Goal: Task Accomplishment & Management: Use online tool/utility

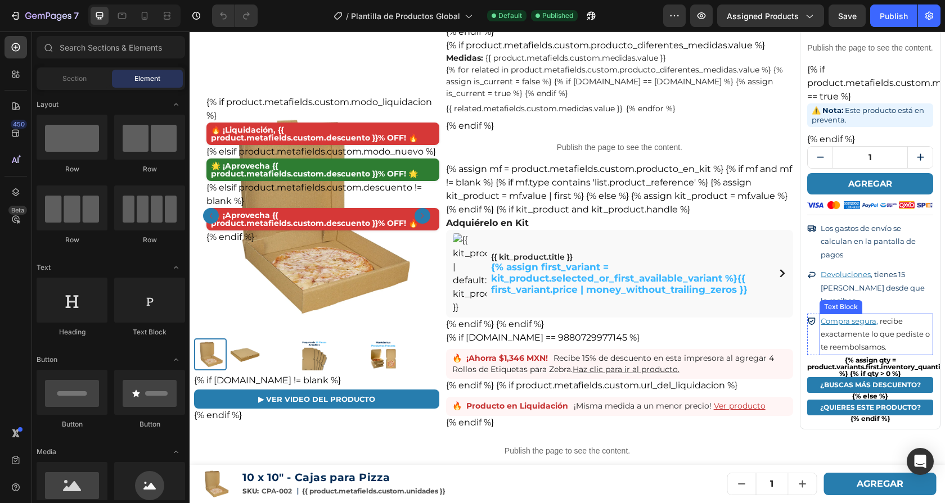
scroll to position [1601, 0]
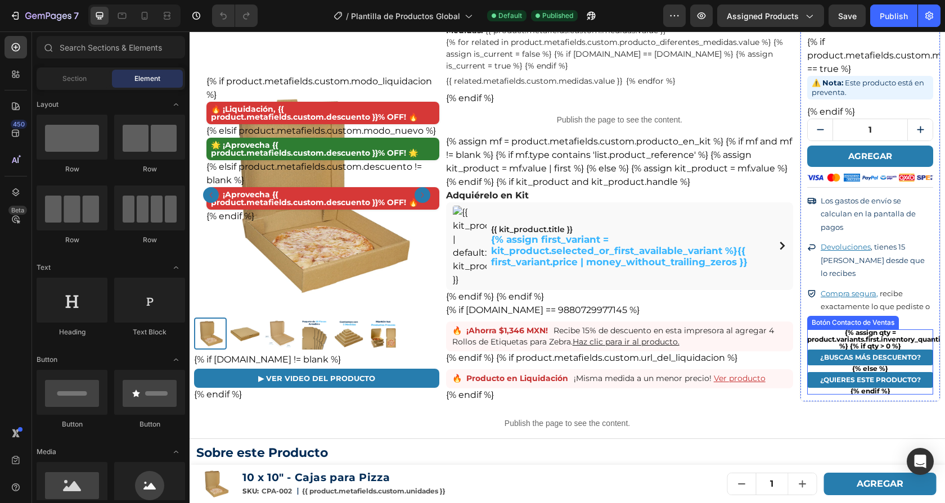
click at [830, 330] on div "{% assign qty = product.variants.first.inventory_quantity %} {% if qty > 0 %} ¿…" at bounding box center [870, 362] width 126 height 65
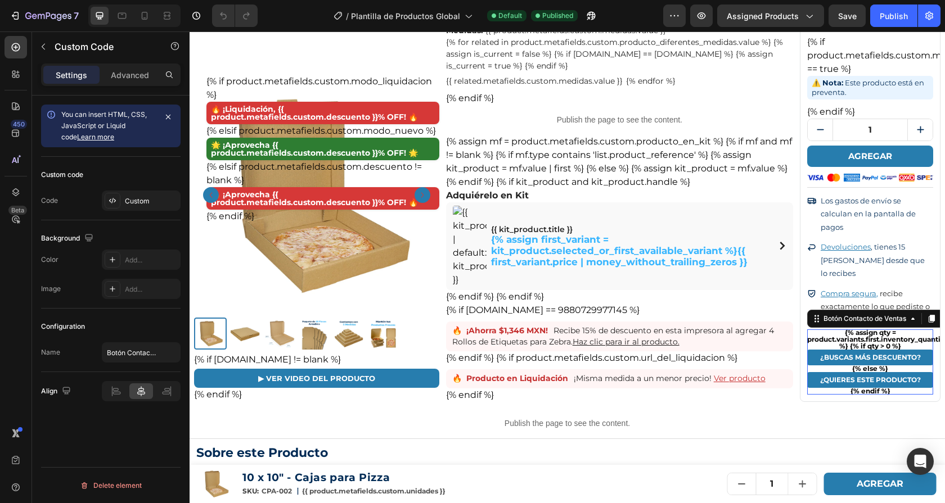
click at [830, 330] on div "{% assign qty = product.variants.first.inventory_quantity %} {% if qty > 0 %} ¿…" at bounding box center [870, 362] width 126 height 65
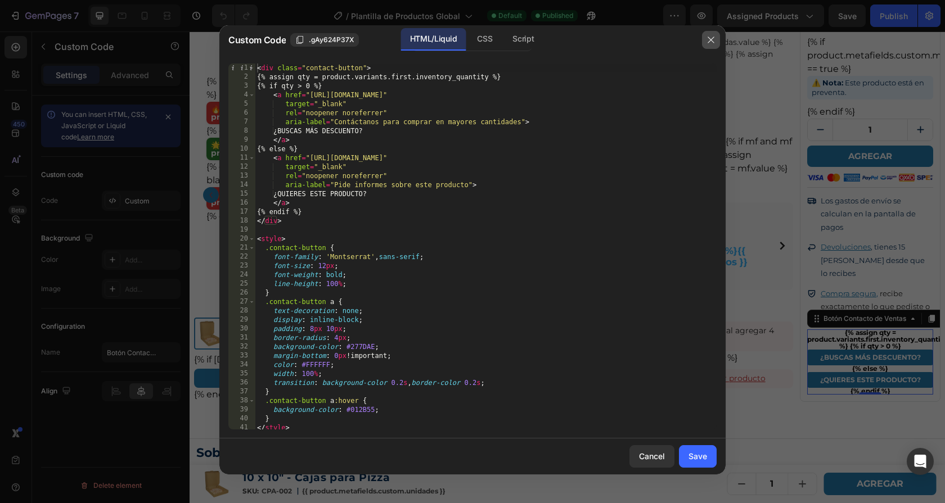
click at [712, 37] on icon "button" at bounding box center [711, 39] width 9 height 9
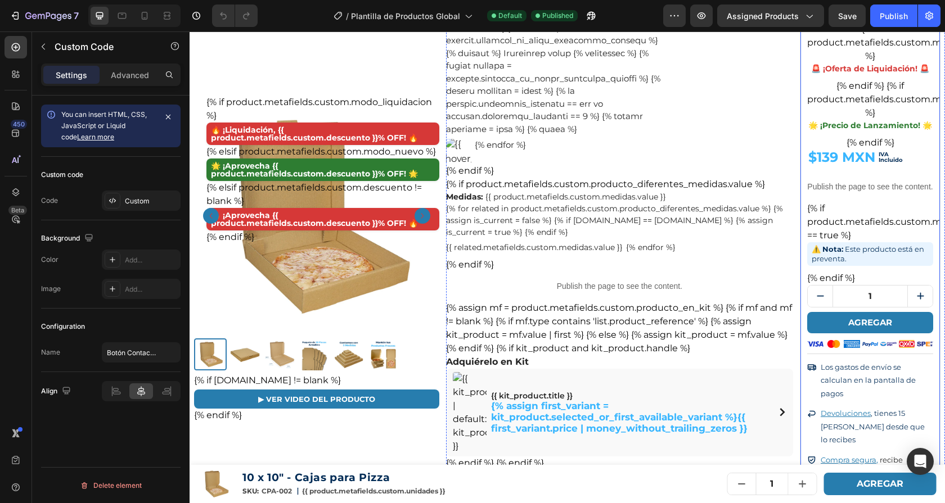
scroll to position [1430, 0]
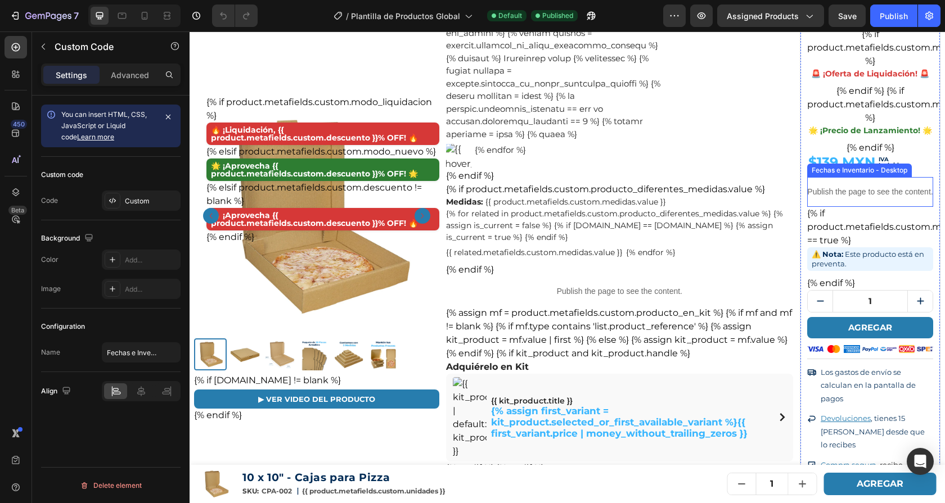
click at [860, 186] on p "Publish the page to see the content." at bounding box center [870, 192] width 126 height 12
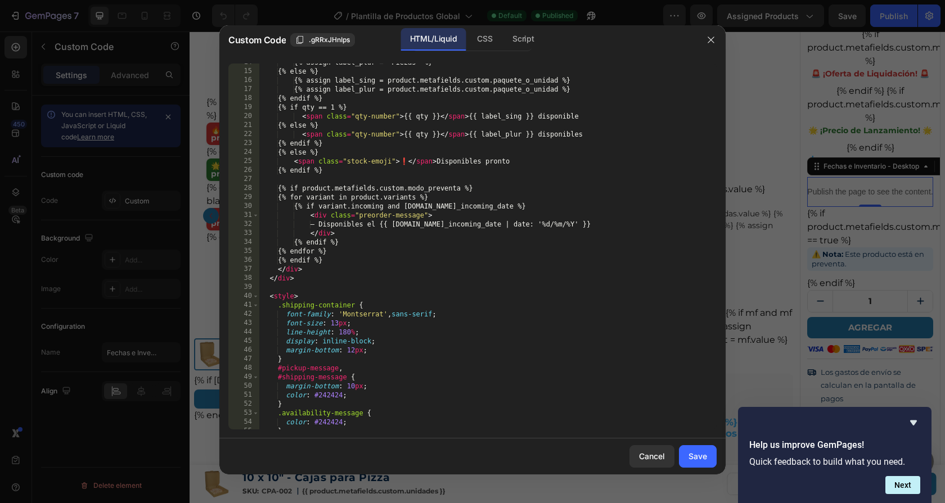
scroll to position [451, 0]
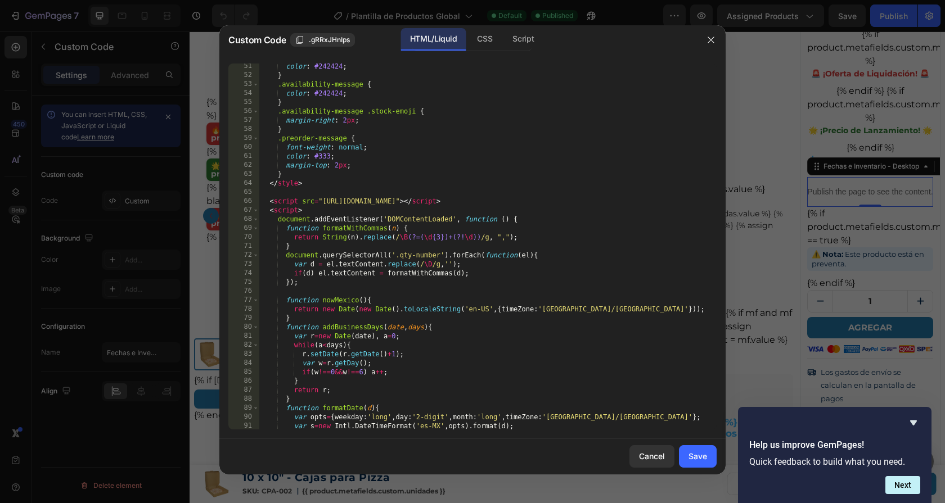
click at [745, 128] on div at bounding box center [472, 251] width 945 height 503
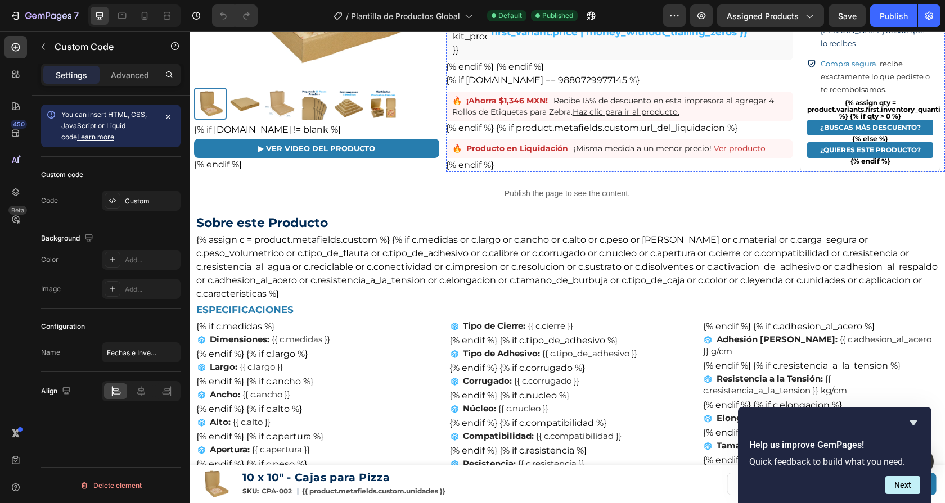
scroll to position [1842, 0]
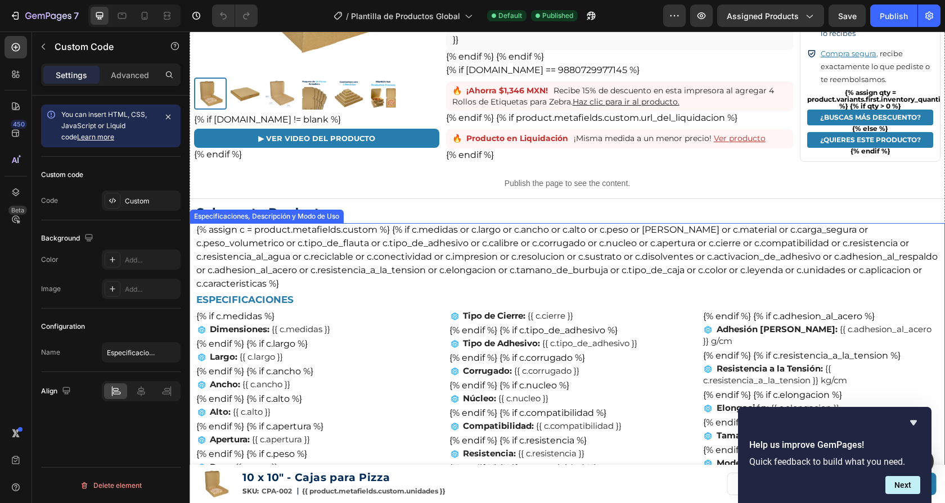
click at [650, 223] on div "{% assign c = product.metafields.custom %} {% if c.medidas or c.largo or c.anch…" at bounding box center [567, 498] width 742 height 550
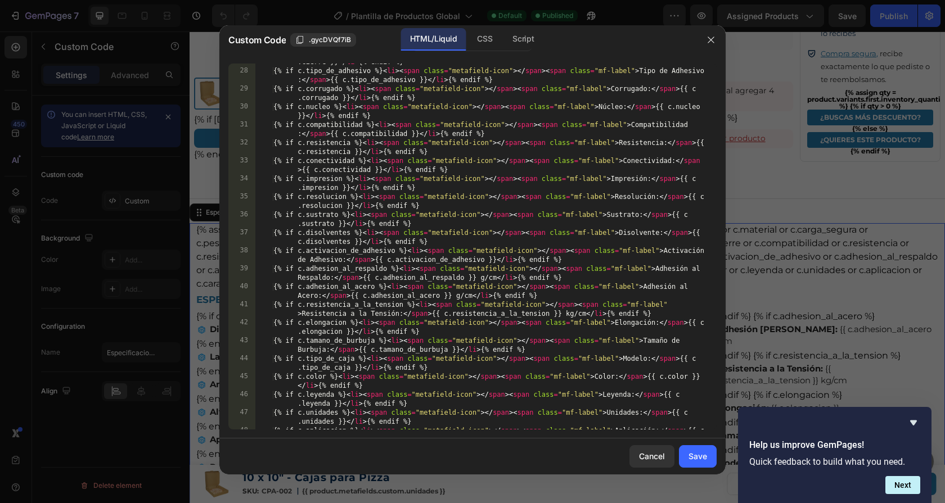
scroll to position [488, 0]
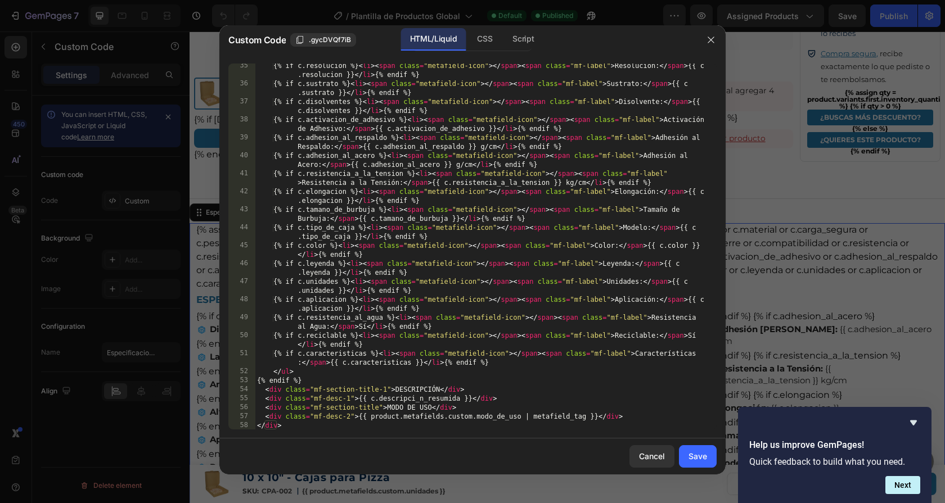
click at [743, 142] on div at bounding box center [472, 251] width 945 height 503
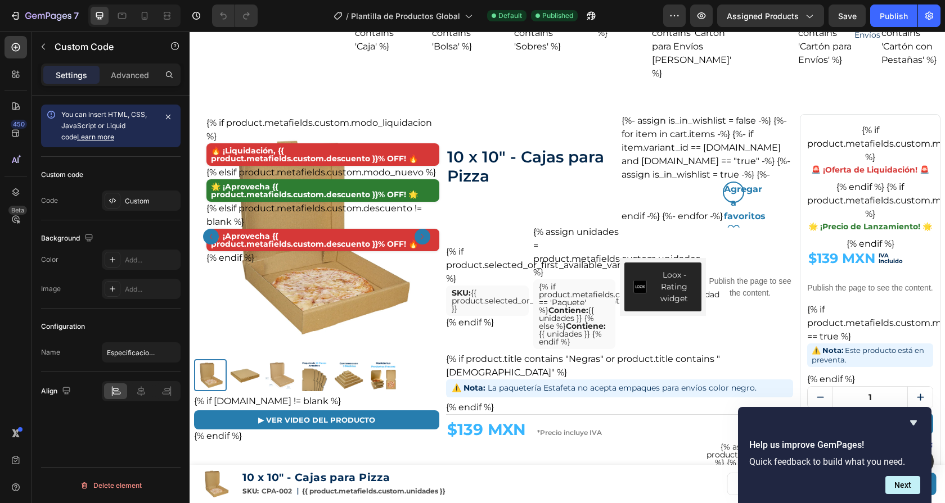
scroll to position [0, 0]
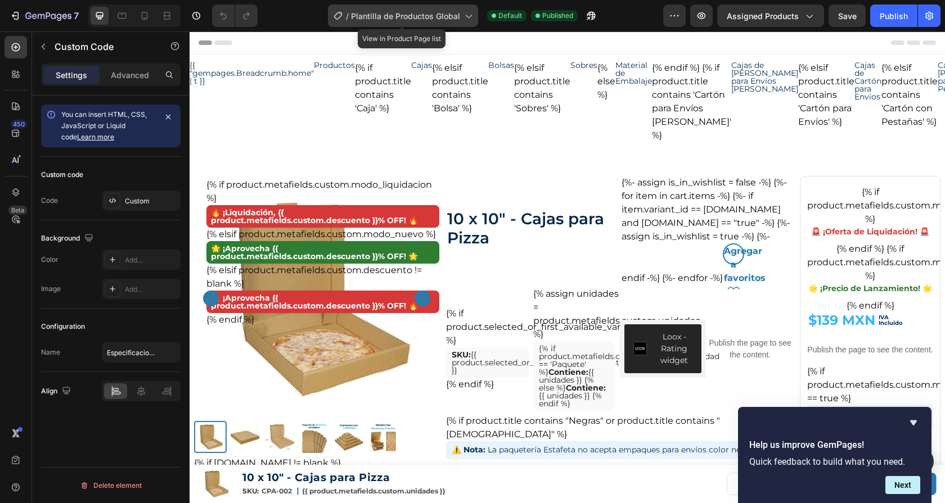
click at [363, 19] on span "Plantilla de Productos Global" at bounding box center [405, 16] width 109 height 12
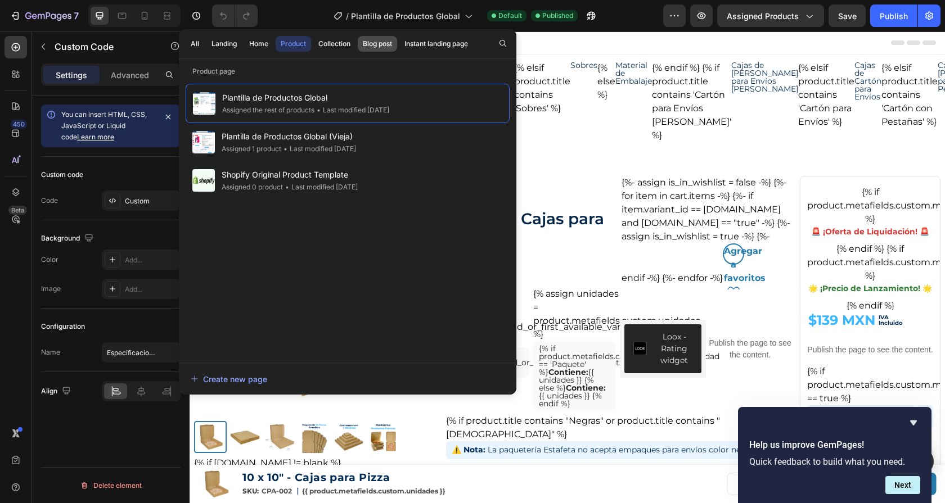
click at [381, 47] on div "Blog post" at bounding box center [377, 44] width 29 height 10
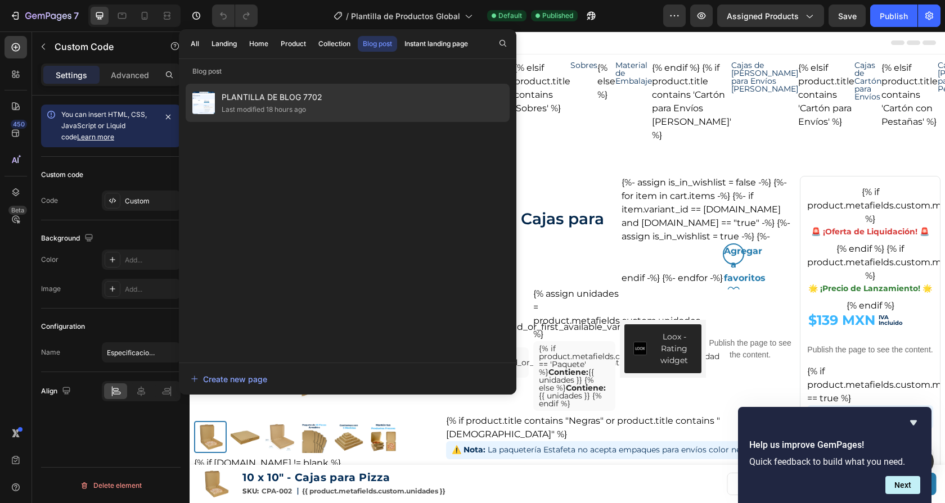
click at [349, 93] on div "PLANTILLA DE BLOG 7702 Last modified 18 hours ago" at bounding box center [348, 103] width 324 height 38
